Goal: Entertainment & Leisure: Consume media (video, audio)

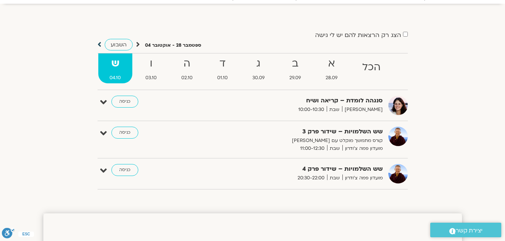
click at [98, 45] on icon at bounding box center [100, 44] width 4 height 7
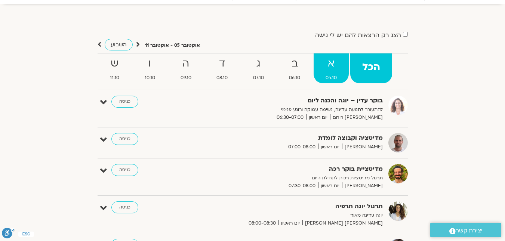
click at [330, 78] on span "05.10" at bounding box center [331, 78] width 35 height 8
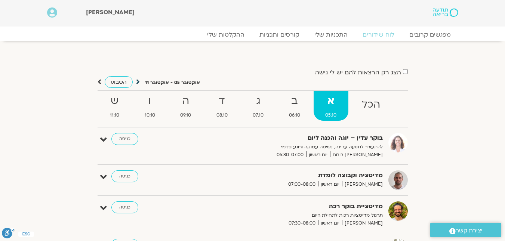
click at [138, 82] on icon at bounding box center [138, 81] width 4 height 7
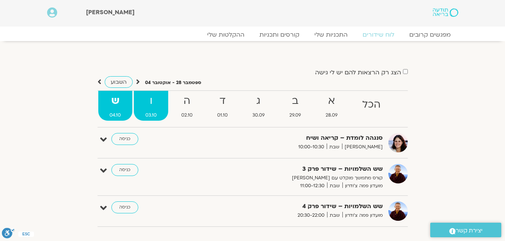
click at [148, 98] on strong "ו" at bounding box center [151, 101] width 34 height 17
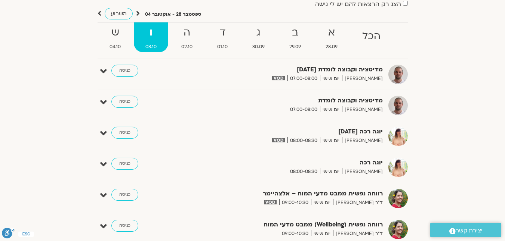
scroll to position [75, 0]
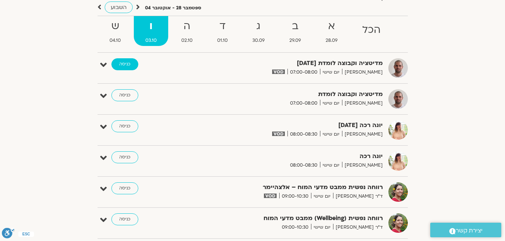
click at [127, 66] on link "כניסה" at bounding box center [124, 64] width 27 height 12
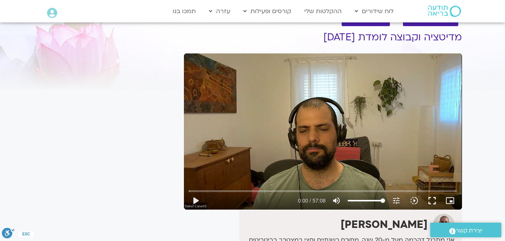
scroll to position [37, 0]
